Goal: Contribute content: Add original content to the website for others to see

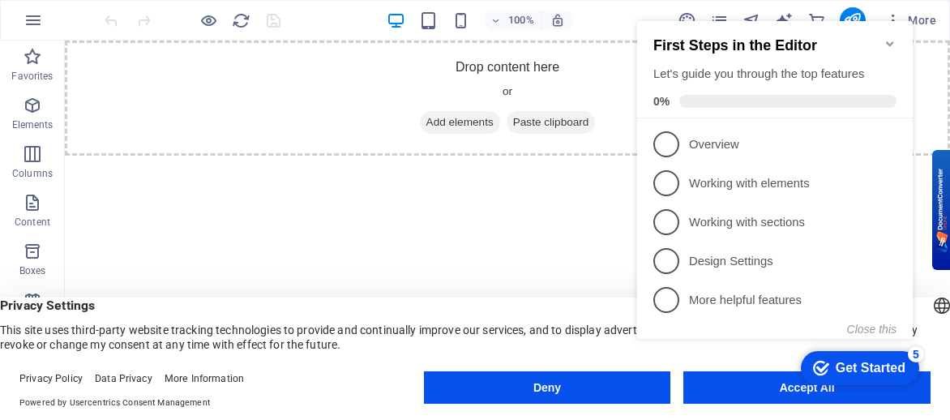
click at [740, 392] on appcues-checklist "Contextual help checklist present on screen" at bounding box center [778, 196] width 295 height 397
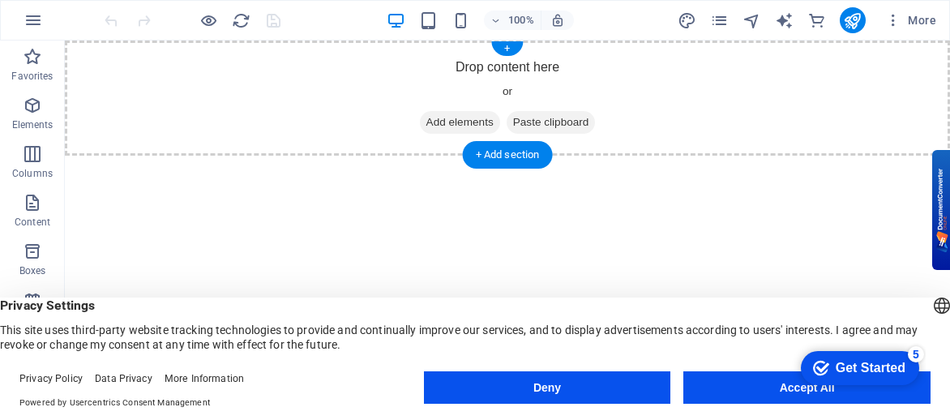
click at [454, 121] on span "Add elements" at bounding box center [460, 122] width 80 height 23
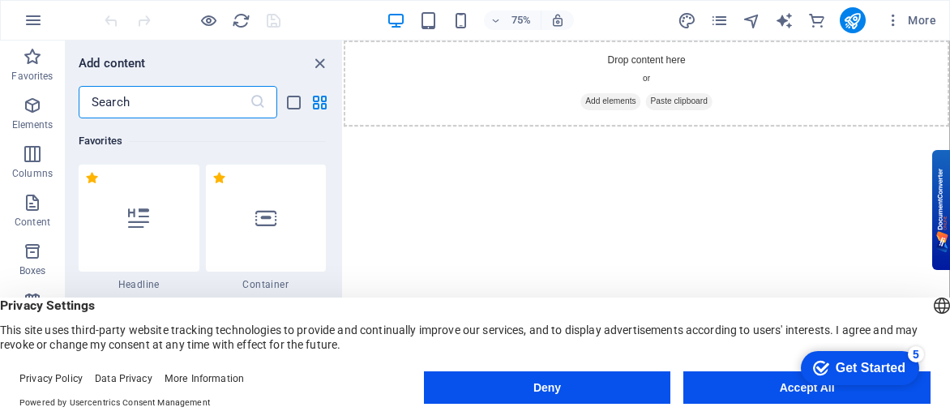
click at [148, 105] on input "text" at bounding box center [164, 102] width 171 height 32
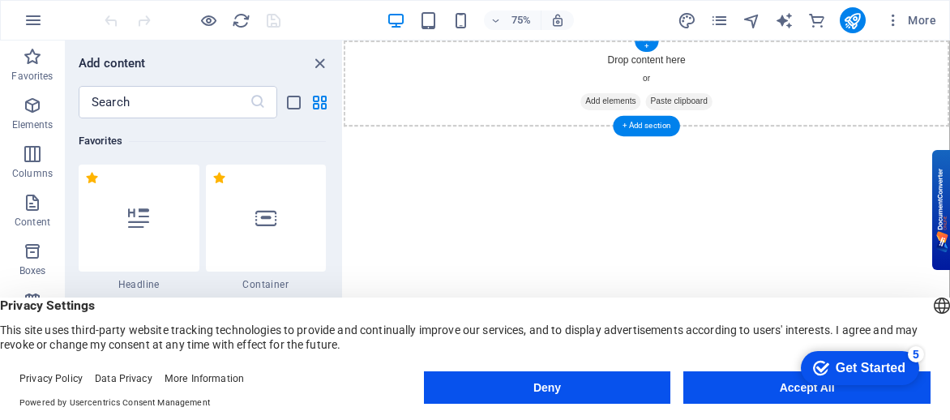
click at [686, 118] on span "Add elements" at bounding box center [700, 122] width 80 height 23
click at [693, 115] on span "Add elements" at bounding box center [700, 122] width 80 height 23
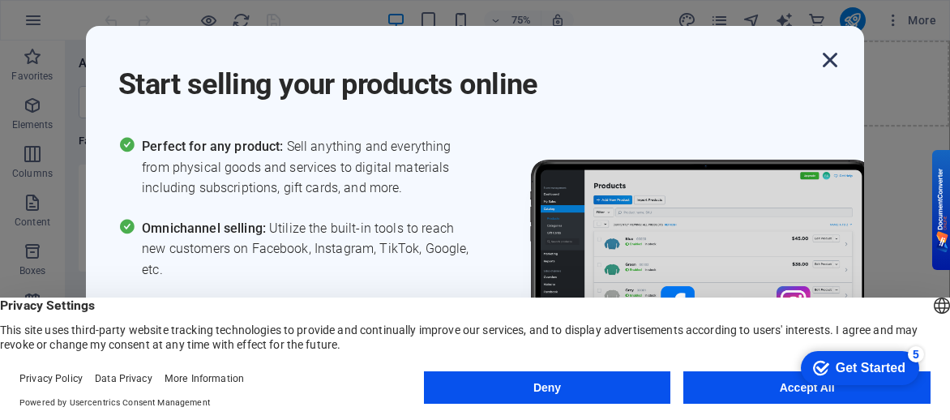
click at [837, 61] on icon "button" at bounding box center [829, 59] width 29 height 29
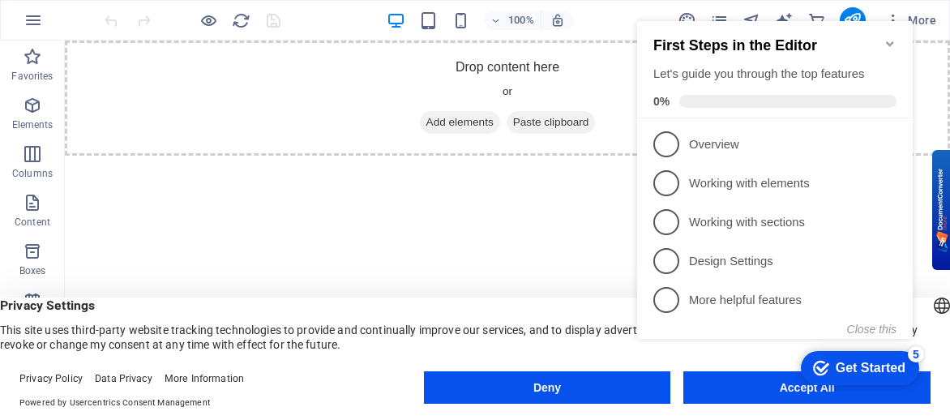
click at [710, 389] on div "checkmark Get Started 5 First Steps in the Editor Let's guide you through the t…" at bounding box center [778, 194] width 295 height 393
click at [781, 387] on div "checkmark Get Started 5 First Steps in the Editor Let's guide you through the t…" at bounding box center [778, 194] width 295 height 393
click at [577, 121] on span "Paste clipboard" at bounding box center [551, 122] width 89 height 23
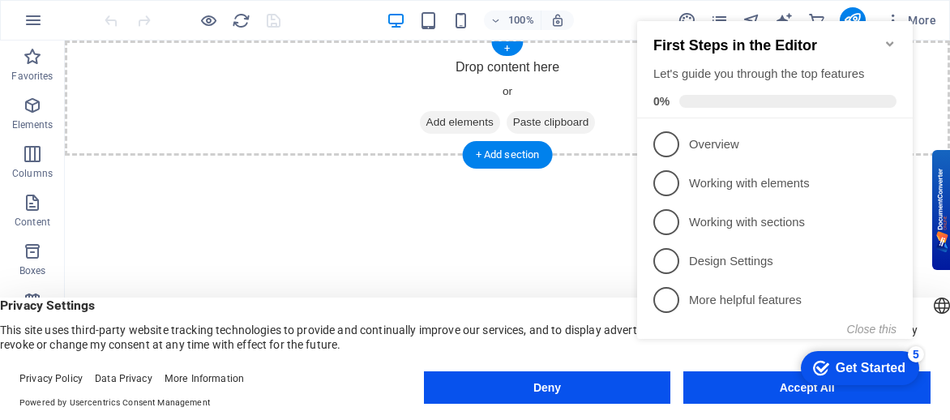
click at [558, 114] on span "Paste clipboard" at bounding box center [551, 122] width 89 height 23
click at [517, 41] on div "+" at bounding box center [507, 48] width 32 height 15
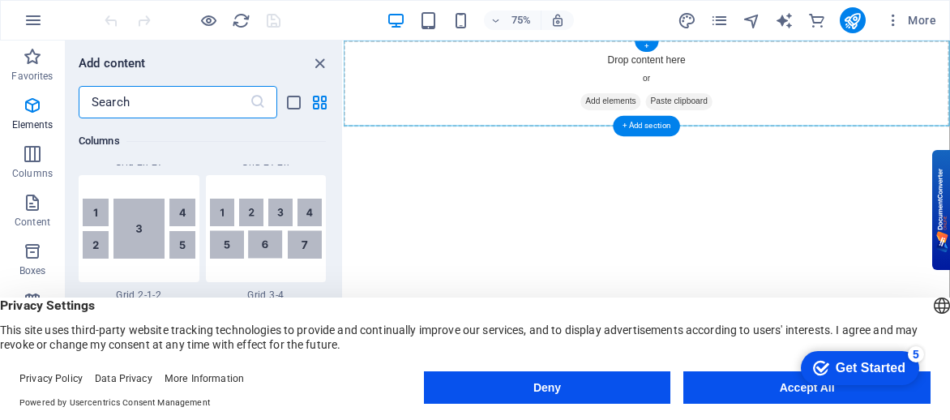
scroll to position [2836, 0]
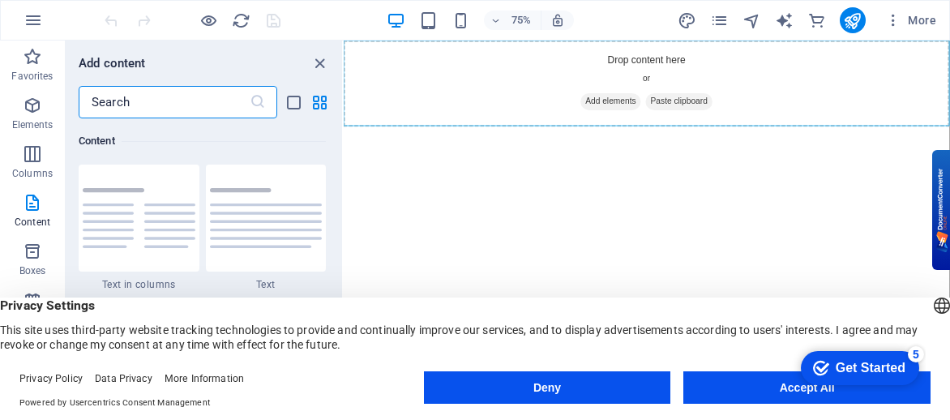
click at [137, 106] on input "text" at bounding box center [164, 102] width 171 height 32
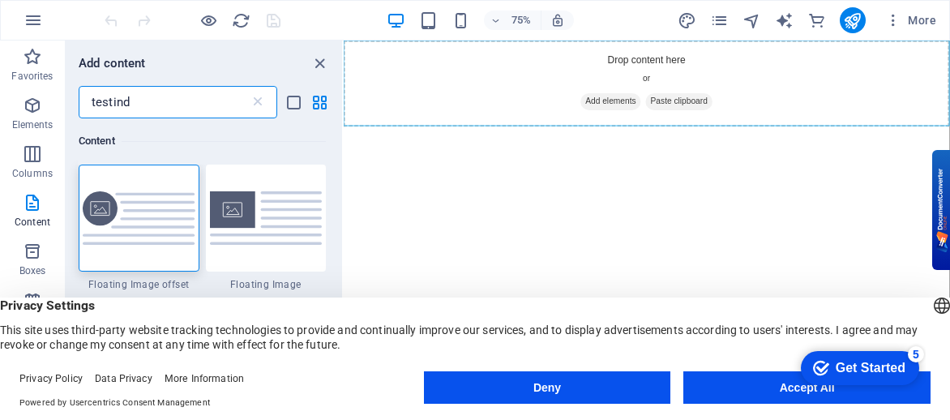
scroll to position [0, 0]
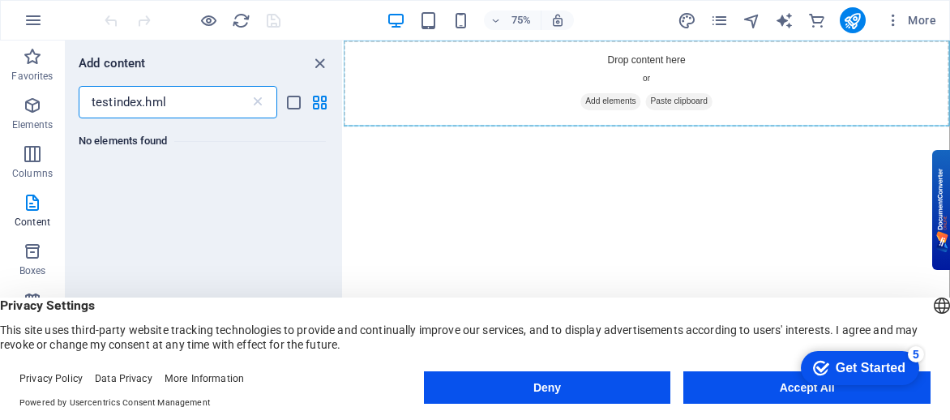
type input "testindex.hml"
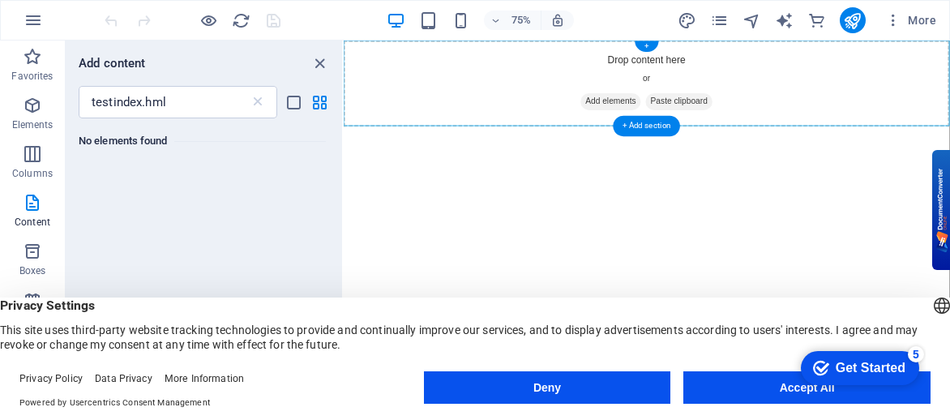
click at [807, 120] on span "Paste clipboard" at bounding box center [791, 122] width 89 height 23
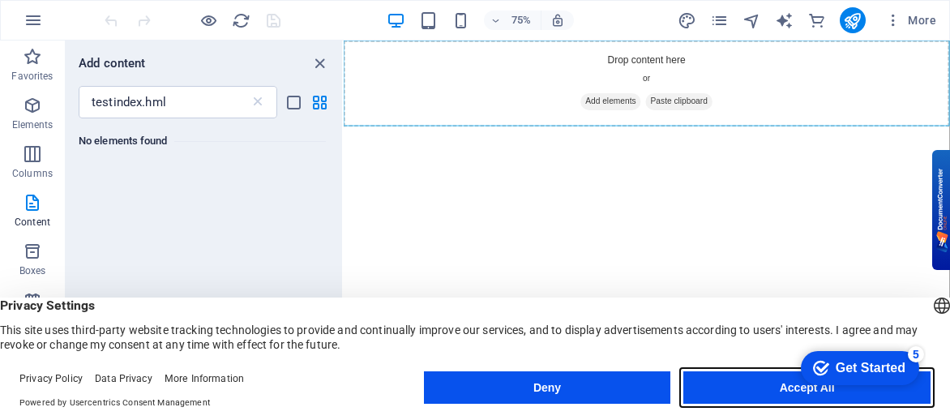
click at [776, 387] on button "Accept All" at bounding box center [806, 387] width 247 height 32
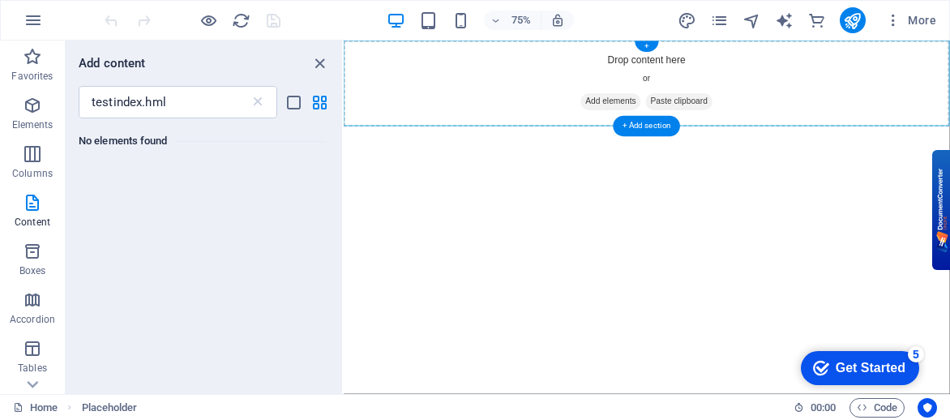
click at [812, 126] on span "Paste clipboard" at bounding box center [791, 122] width 89 height 23
click at [812, 120] on span "Paste clipboard" at bounding box center [791, 122] width 89 height 23
click at [645, 49] on div "+" at bounding box center [647, 46] width 24 height 11
click at [293, 100] on icon "list-view" at bounding box center [294, 102] width 19 height 19
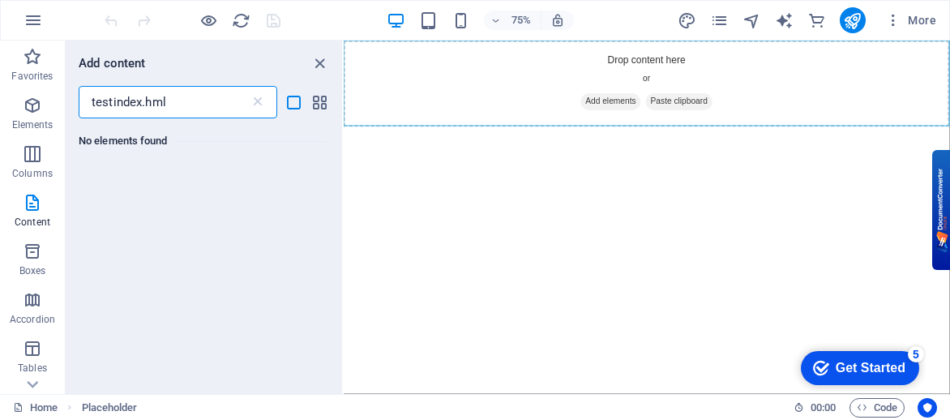
click at [216, 106] on input "testindex.hml" at bounding box center [164, 102] width 171 height 32
click at [323, 98] on icon "grid-view" at bounding box center [319, 102] width 19 height 19
click at [294, 100] on icon "list-view" at bounding box center [294, 102] width 19 height 19
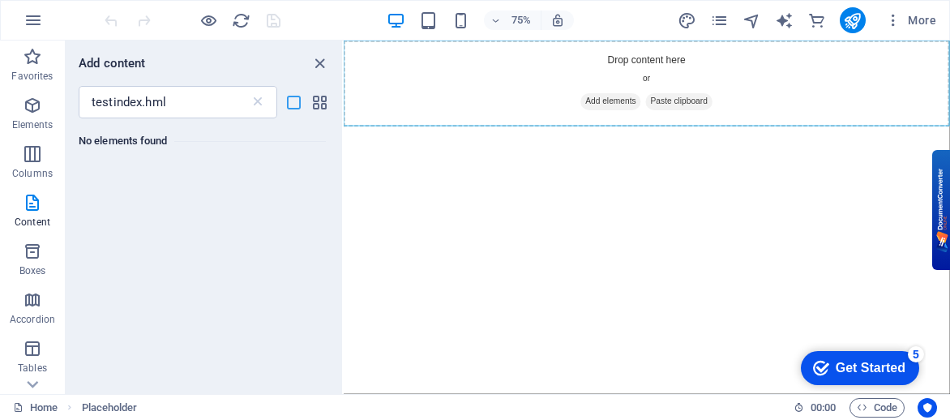
click at [298, 106] on icon "list-view" at bounding box center [294, 102] width 19 height 19
click at [819, 118] on span "Paste clipboard" at bounding box center [791, 122] width 89 height 23
click at [778, 125] on span "Paste clipboard" at bounding box center [791, 122] width 89 height 23
click at [665, 129] on div "+ Add section" at bounding box center [646, 126] width 67 height 21
click at [751, 56] on div "Drop content here or Add elements Paste clipboard" at bounding box center [748, 98] width 808 height 115
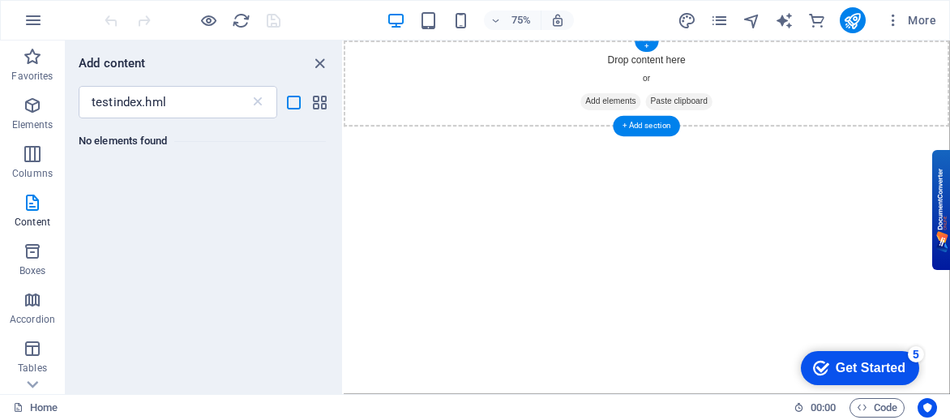
click at [721, 122] on span "Add elements" at bounding box center [700, 122] width 80 height 23
click at [871, 361] on div "Get Started" at bounding box center [871, 368] width 70 height 15
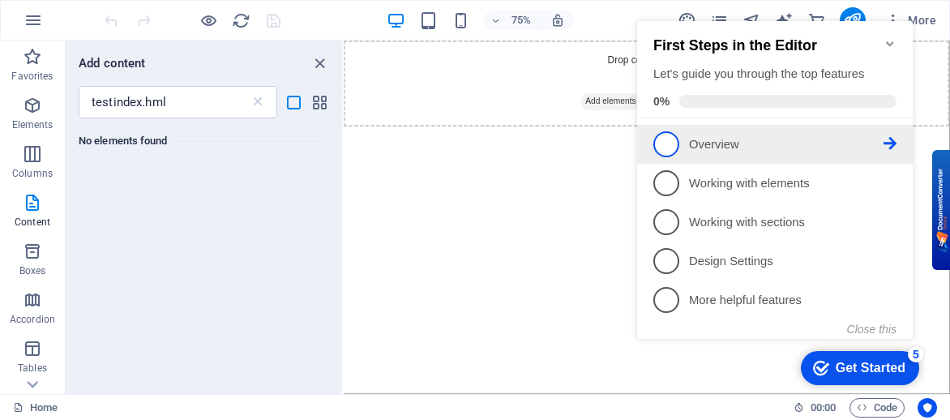
click at [671, 146] on span "1" at bounding box center [666, 144] width 26 height 26
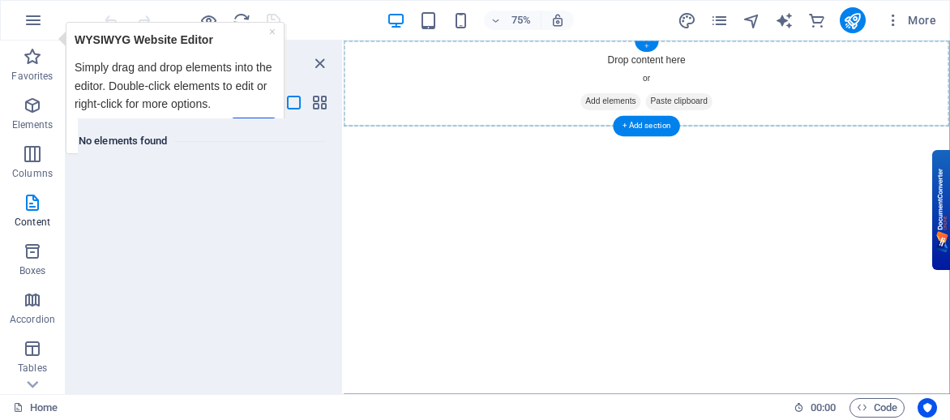
click at [645, 46] on div "+" at bounding box center [647, 46] width 24 height 11
click at [823, 128] on span "Paste clipboard" at bounding box center [791, 122] width 89 height 23
click at [824, 115] on span "Paste clipboard" at bounding box center [791, 122] width 89 height 23
click at [760, 113] on span "Paste clipboard" at bounding box center [791, 122] width 89 height 23
click at [882, 404] on span "Code" at bounding box center [877, 407] width 41 height 19
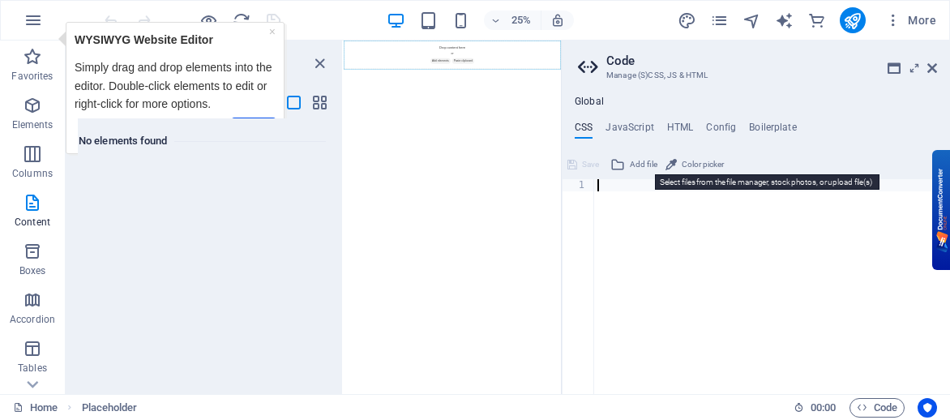
click at [642, 163] on span "Add file" at bounding box center [644, 164] width 28 height 19
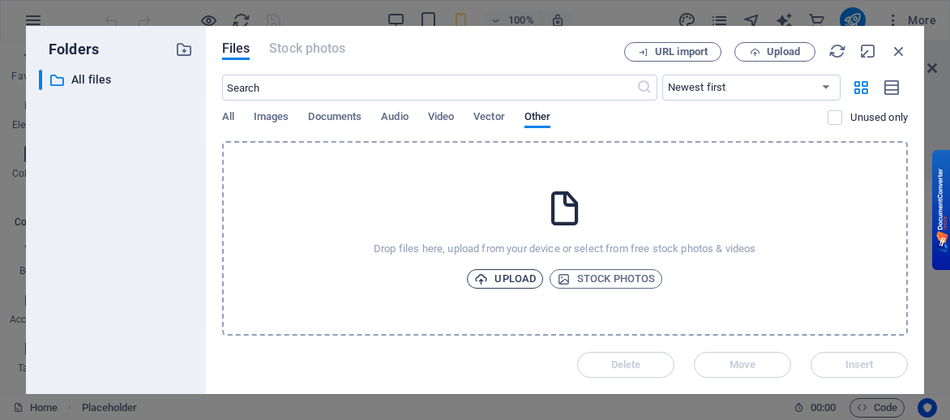
click at [516, 275] on span "Upload" at bounding box center [505, 278] width 62 height 19
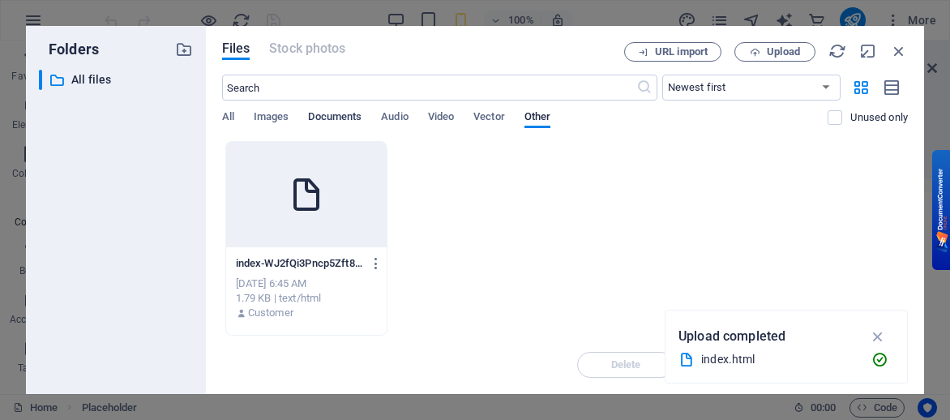
click at [344, 118] on span "Documents" at bounding box center [334, 118] width 53 height 23
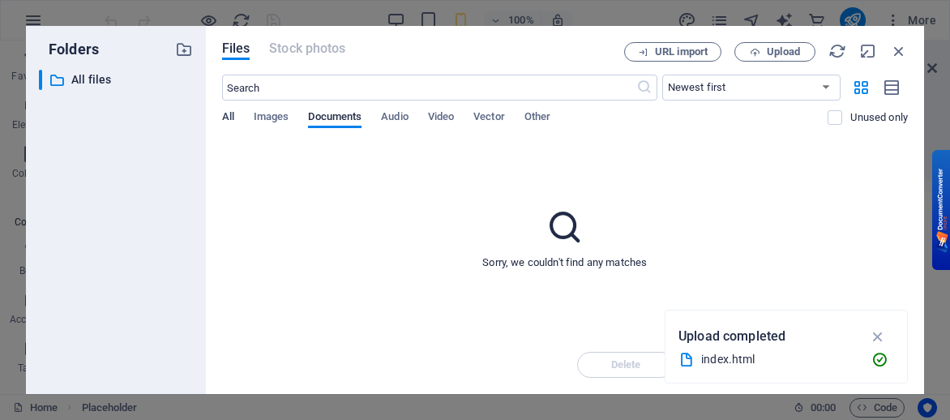
click at [229, 112] on span "All" at bounding box center [228, 118] width 12 height 23
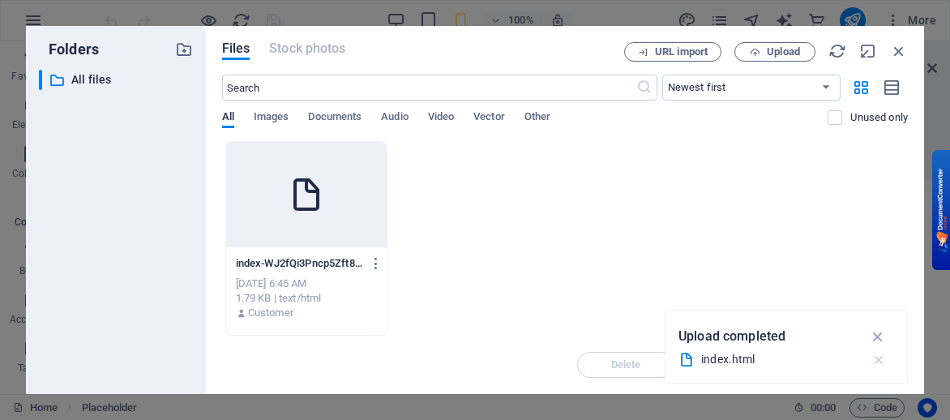
click at [882, 360] on icon "button" at bounding box center [879, 360] width 17 height 16
click at [324, 176] on icon at bounding box center [306, 194] width 39 height 39
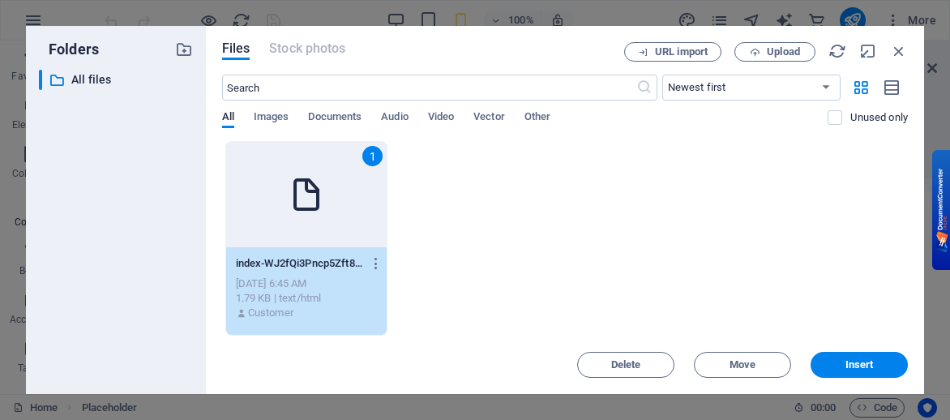
click at [480, 168] on div "1 index-WJ2fQi3Pncp5Zft8nAwFNQ.html index-WJ2fQi3Pncp5Zft8nAwFNQ.html Sep 4, 20…" at bounding box center [565, 238] width 686 height 195
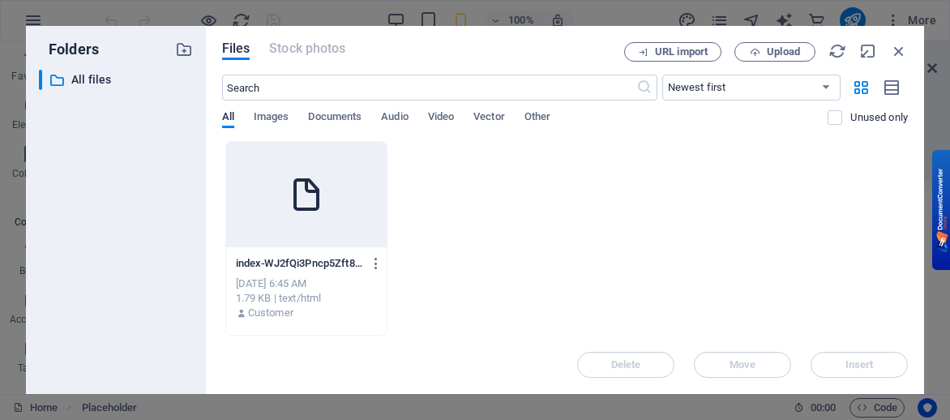
click at [272, 259] on p "index-WJ2fQi3Pncp5Zft8nAwFNQ.html" at bounding box center [299, 263] width 126 height 15
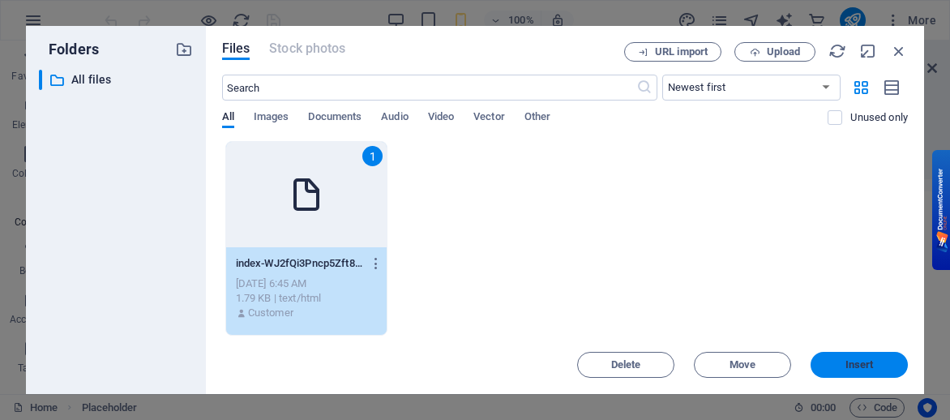
click at [852, 362] on span "Insert" at bounding box center [859, 365] width 28 height 10
type textarea "https://cdn1.site-media.eu/images/0/18931848/index-WJ2fQi3Pncp5Zft8nAwFNQ.html"
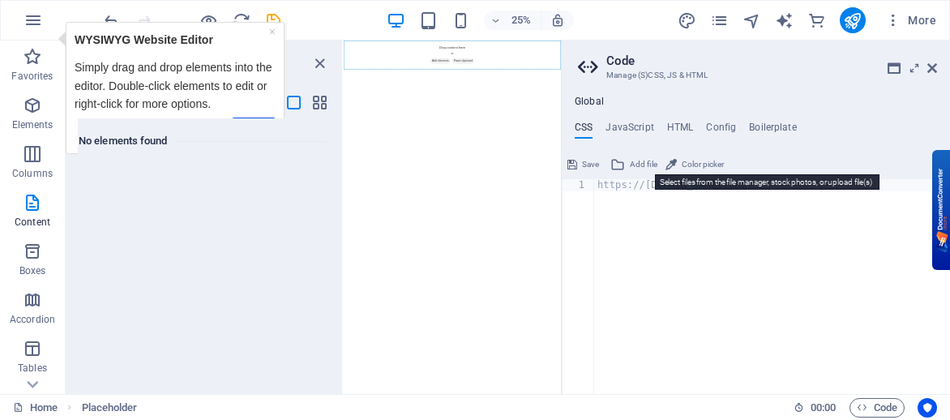
click at [644, 160] on span "Add file" at bounding box center [644, 164] width 28 height 19
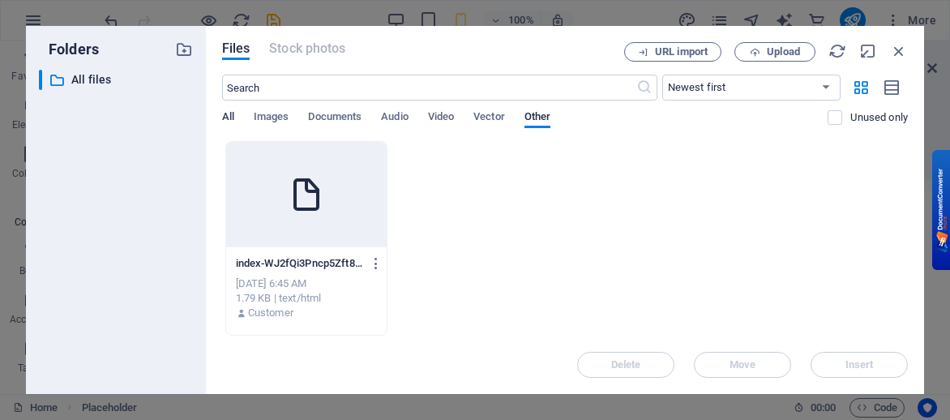
click at [225, 114] on span "All" at bounding box center [228, 118] width 12 height 23
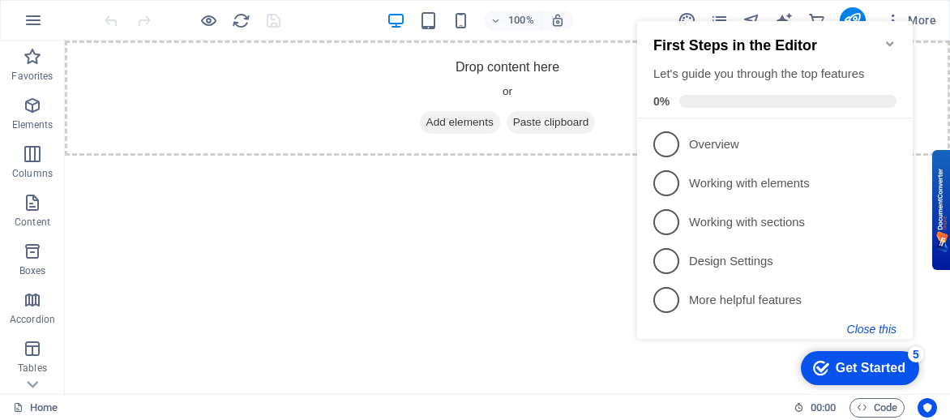
click at [871, 326] on button "Close this" at bounding box center [871, 329] width 49 height 13
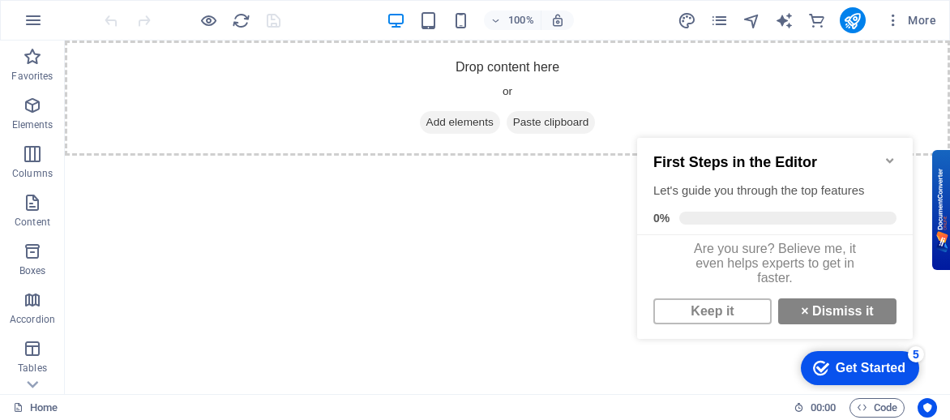
click at [858, 362] on div "Get Started" at bounding box center [871, 368] width 70 height 15
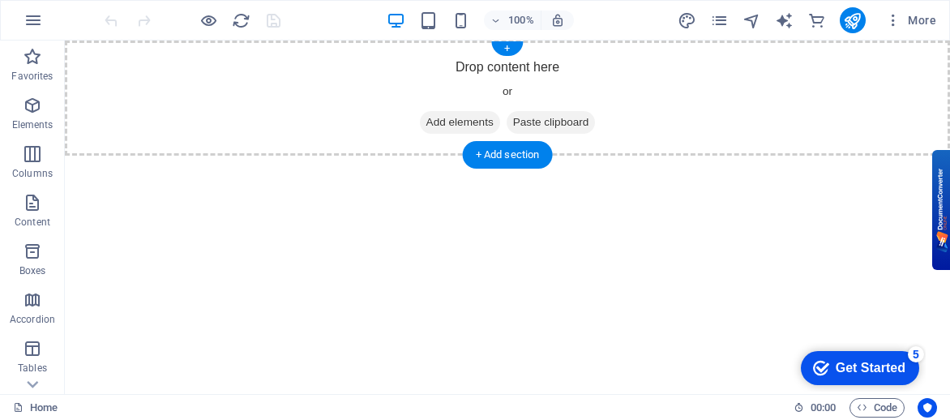
click at [567, 118] on span "Paste clipboard" at bounding box center [551, 122] width 89 height 23
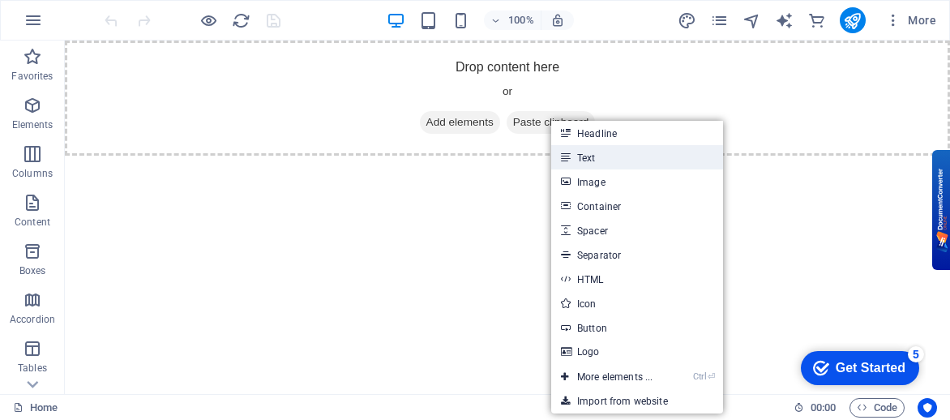
click at [588, 155] on link "Text" at bounding box center [637, 157] width 172 height 24
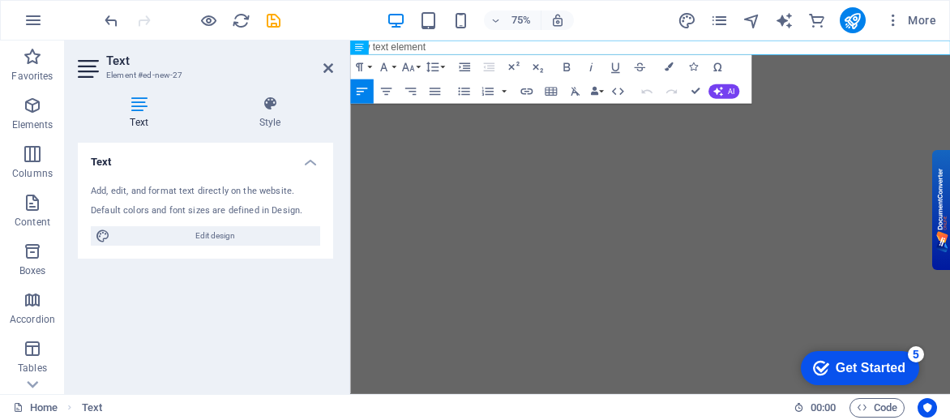
click at [762, 60] on html "Skip to main content New text element" at bounding box center [750, 50] width 800 height 19
click at [848, 363] on div "Get Started" at bounding box center [871, 368] width 70 height 15
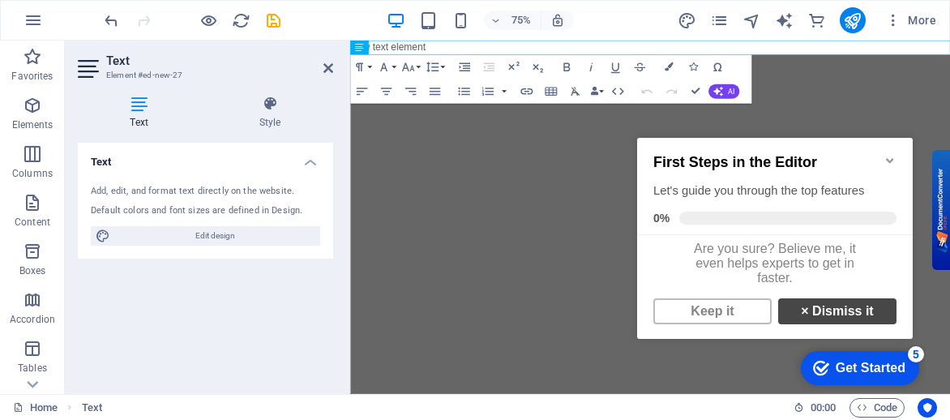
click at [800, 318] on link "× Dismiss it" at bounding box center [837, 311] width 118 height 26
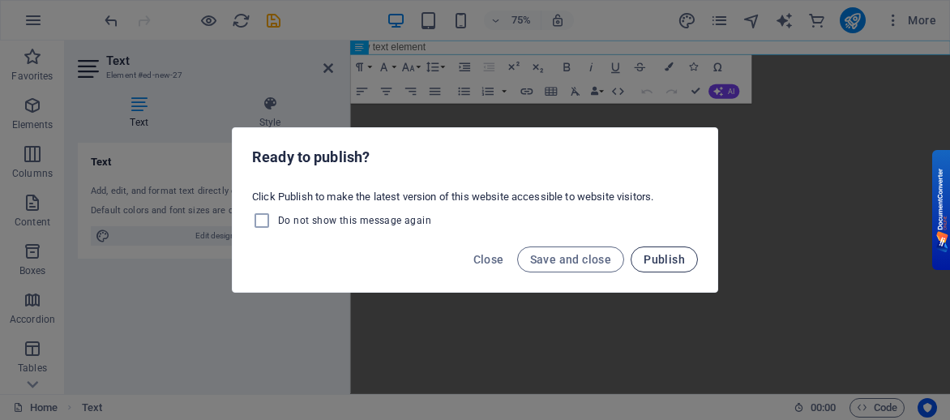
click at [648, 258] on span "Publish" at bounding box center [664, 259] width 41 height 13
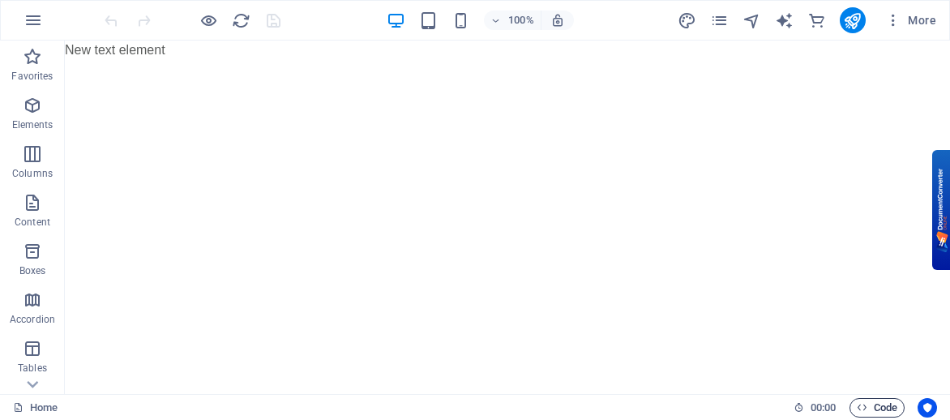
click at [885, 403] on span "Code" at bounding box center [877, 407] width 41 height 19
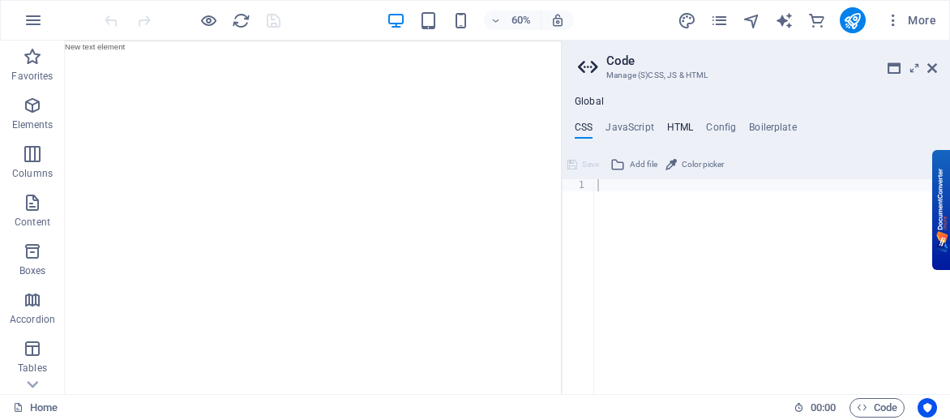
click at [681, 126] on h4 "HTML" at bounding box center [680, 131] width 27 height 18
type textarea "<a href="#main-content" class="wv-link-content button">Skip to main content</a>"
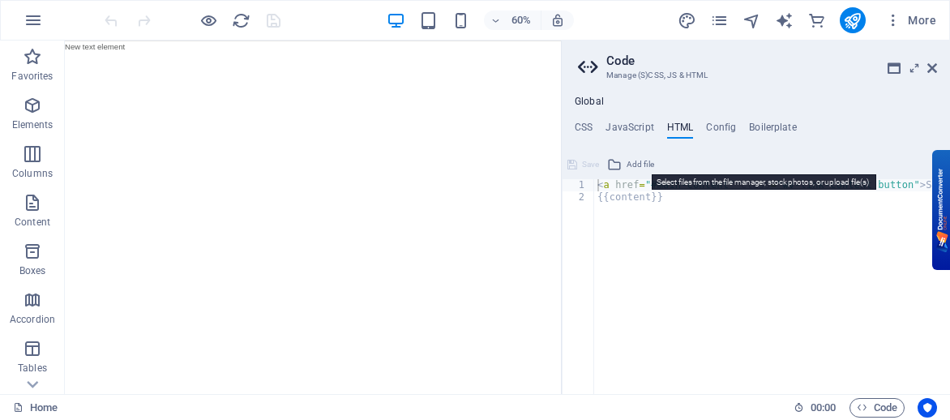
click at [639, 160] on span "Add file" at bounding box center [641, 164] width 28 height 19
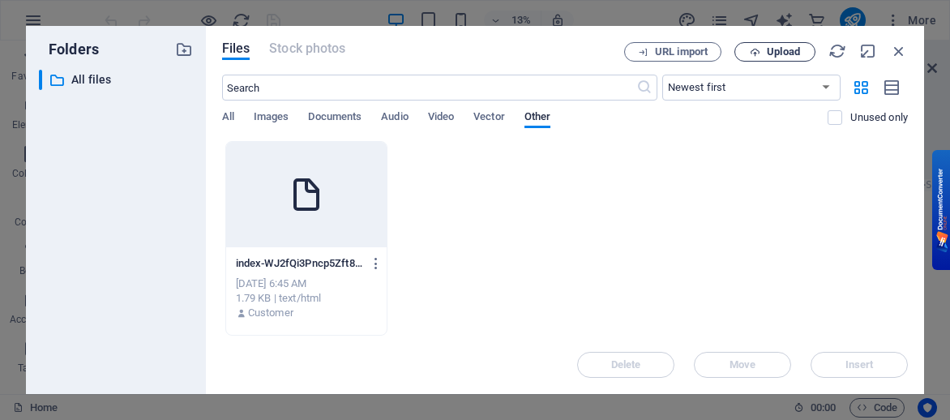
click at [773, 47] on span "Upload" at bounding box center [783, 52] width 33 height 10
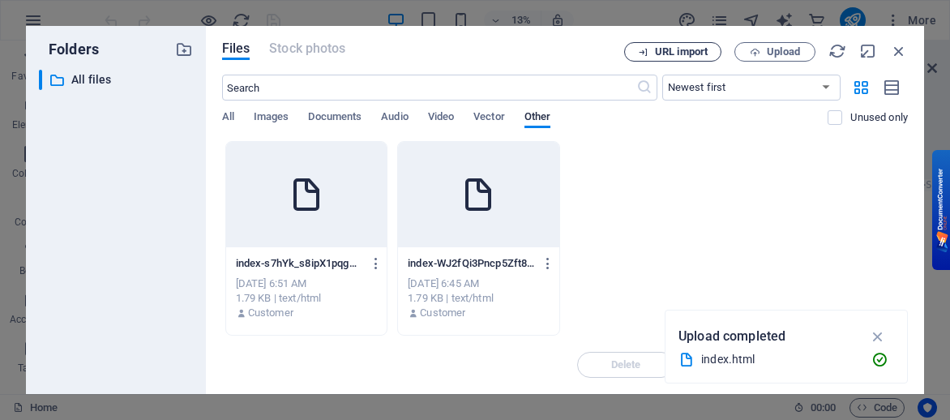
click at [699, 53] on span "URL import" at bounding box center [681, 52] width 53 height 10
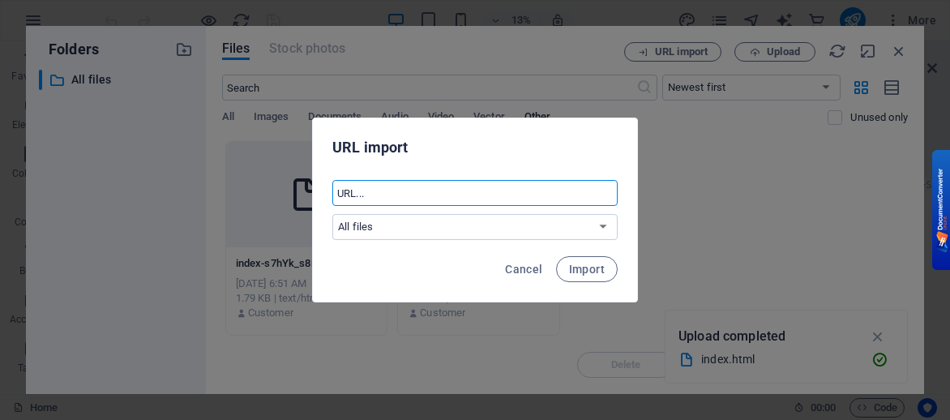
click at [416, 202] on input "text" at bounding box center [474, 193] width 285 height 26
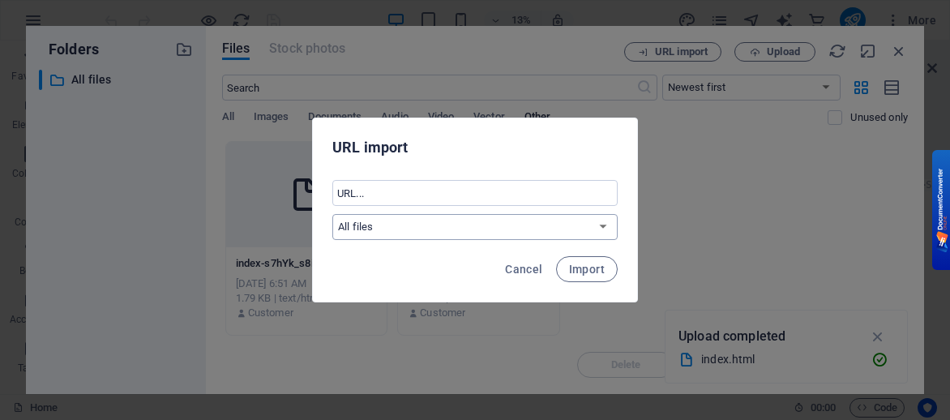
click at [601, 229] on select "All files" at bounding box center [474, 227] width 285 height 26
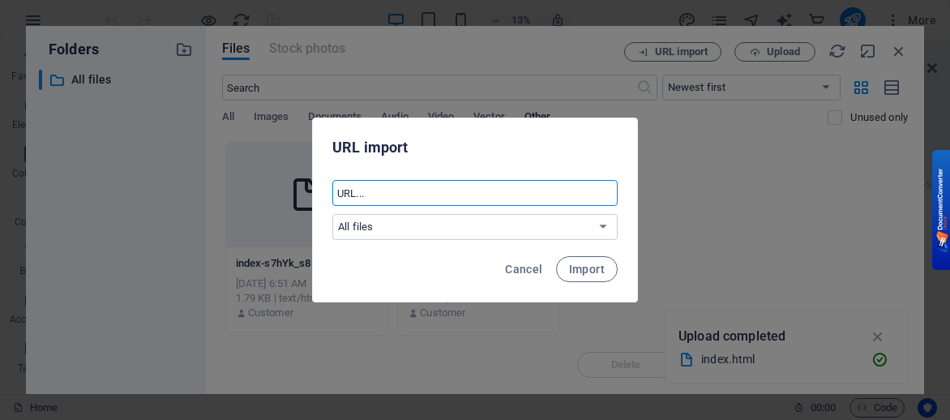
click at [428, 191] on input "text" at bounding box center [474, 193] width 285 height 26
click at [900, 57] on div "URL import ​ All files Cancel Import" at bounding box center [475, 210] width 950 height 420
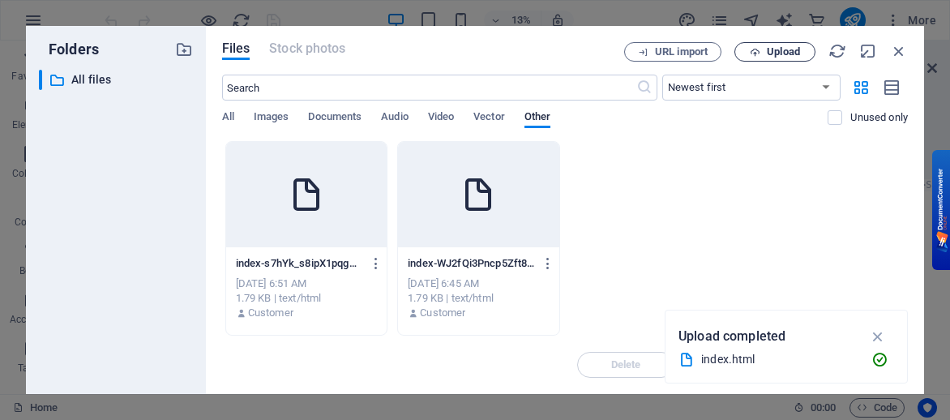
click at [778, 53] on span "Upload" at bounding box center [783, 52] width 33 height 10
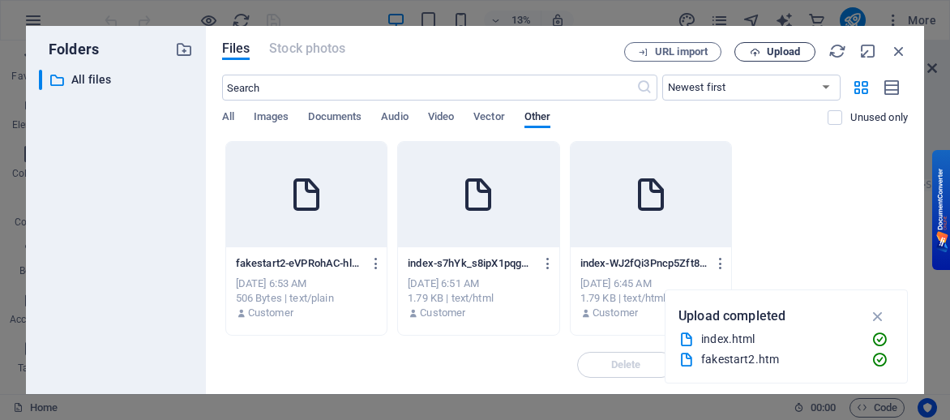
click at [786, 47] on span "Upload" at bounding box center [783, 52] width 33 height 10
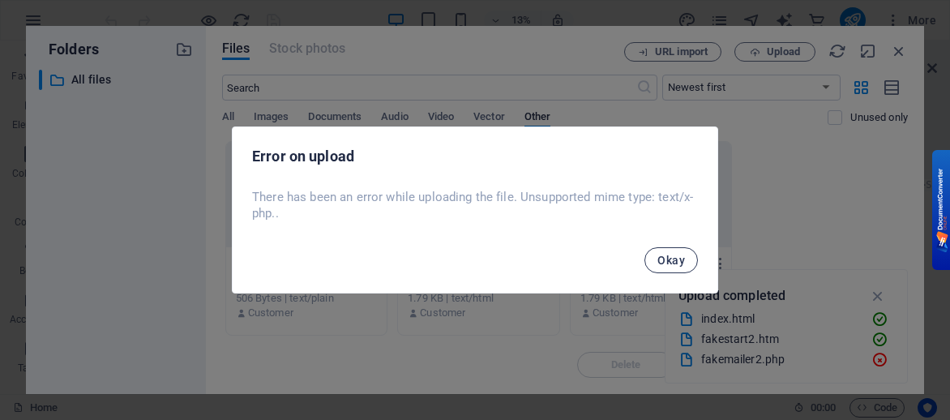
click at [679, 267] on button "Okay" at bounding box center [670, 260] width 53 height 26
